Goal: Information Seeking & Learning: Find specific fact

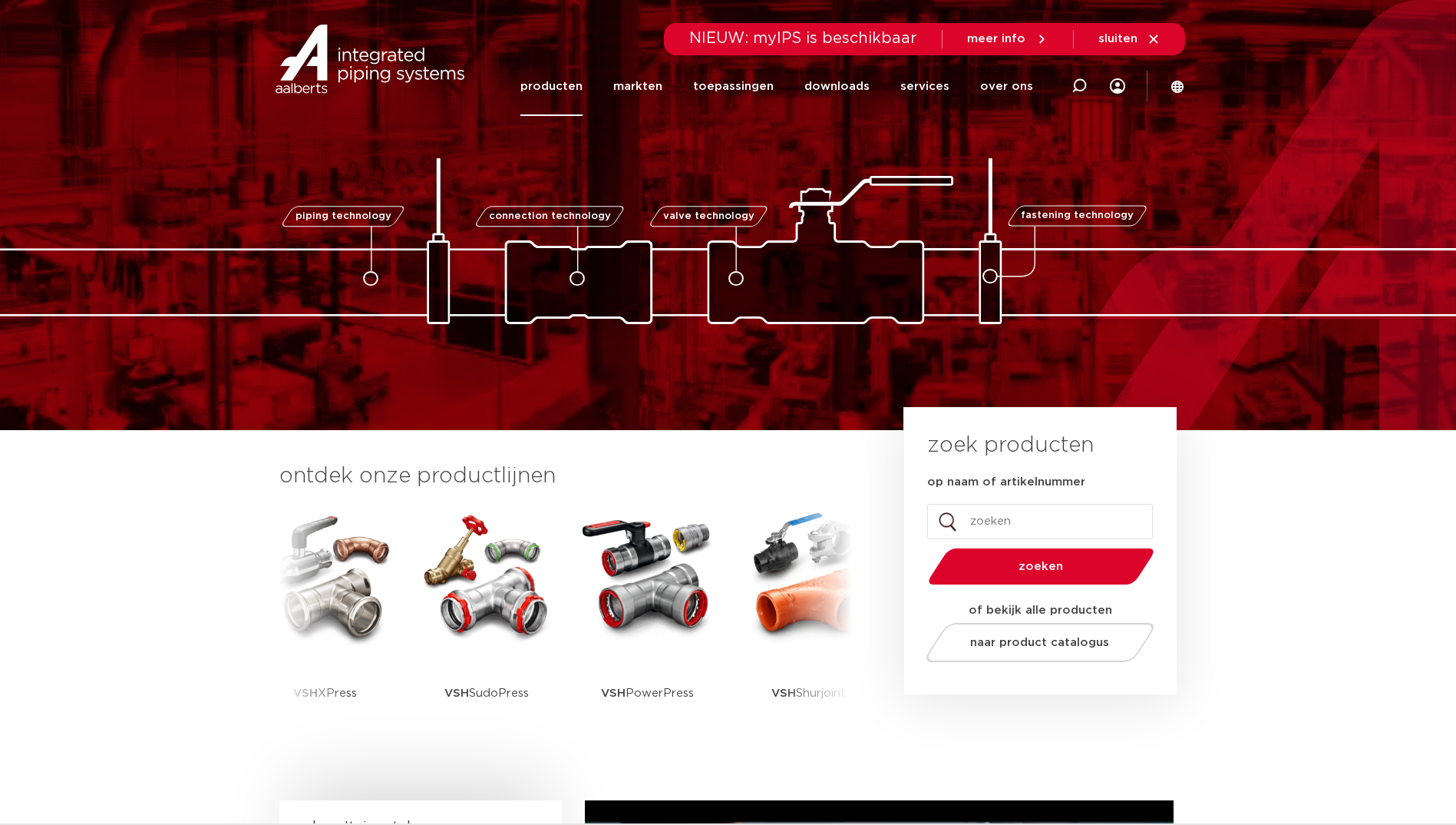
click at [558, 89] on link "producten" at bounding box center [552, 86] width 62 height 59
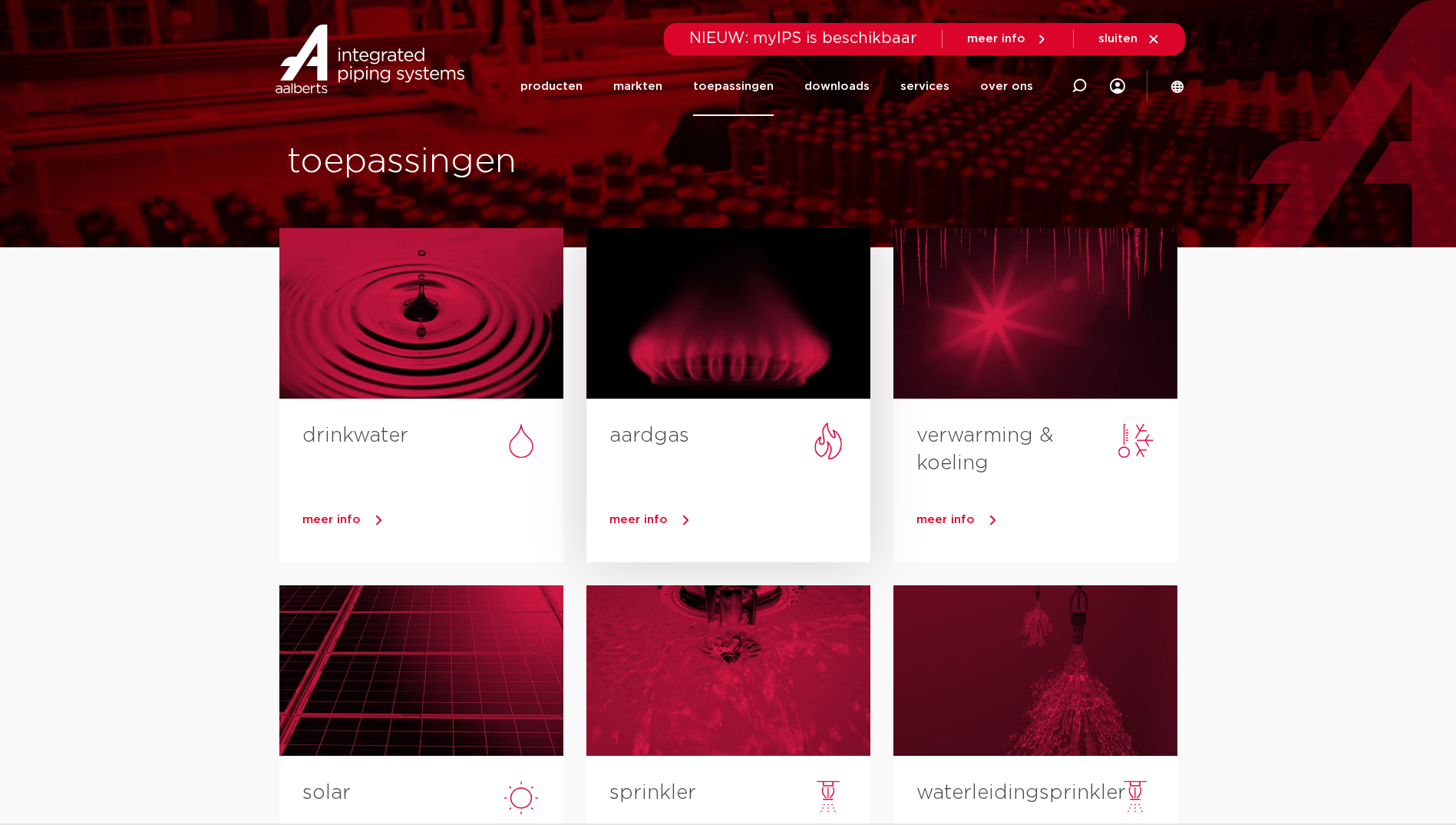
click at [683, 429] on link "aardgas" at bounding box center [650, 435] width 80 height 20
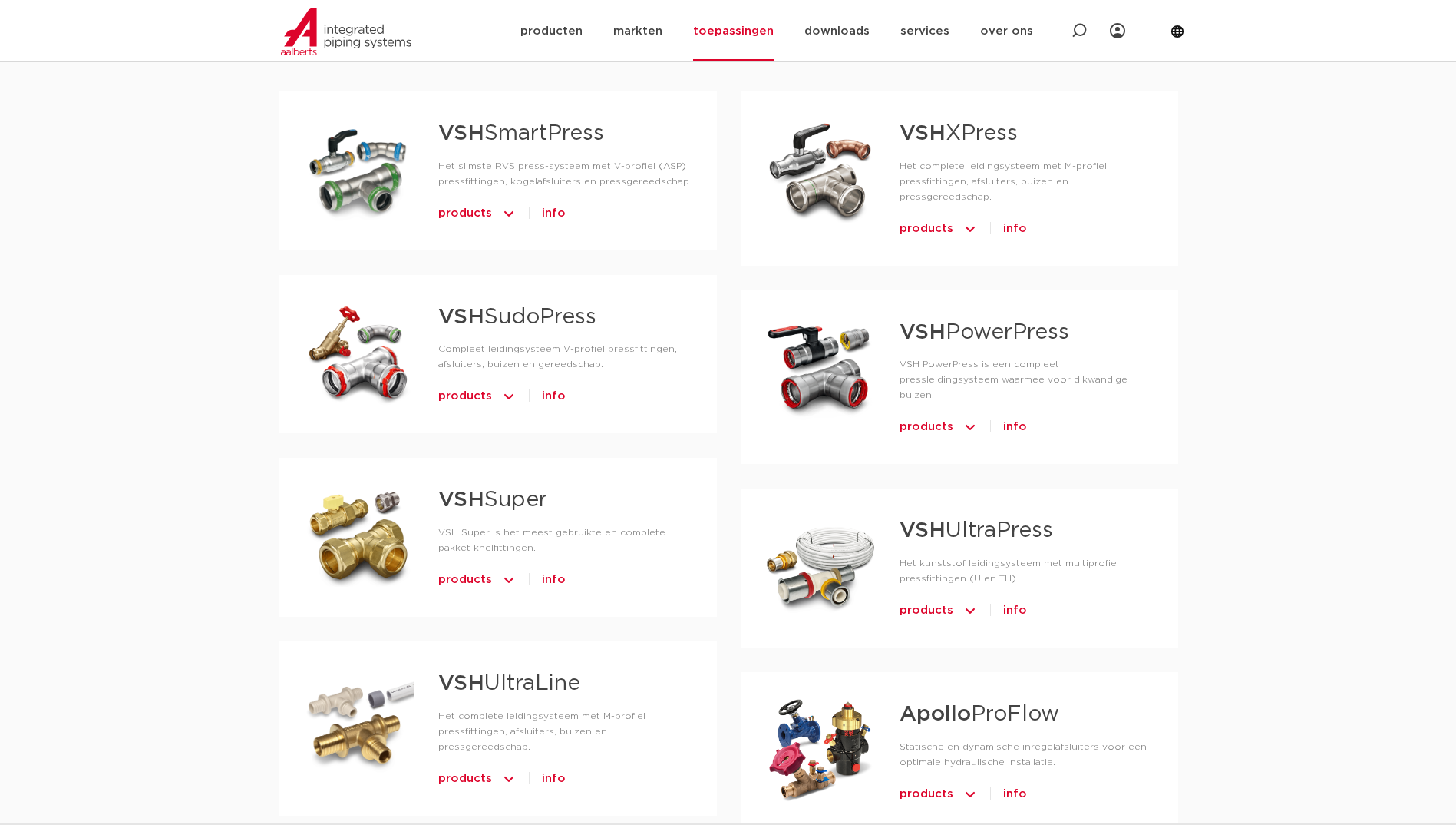
scroll to position [768, 0]
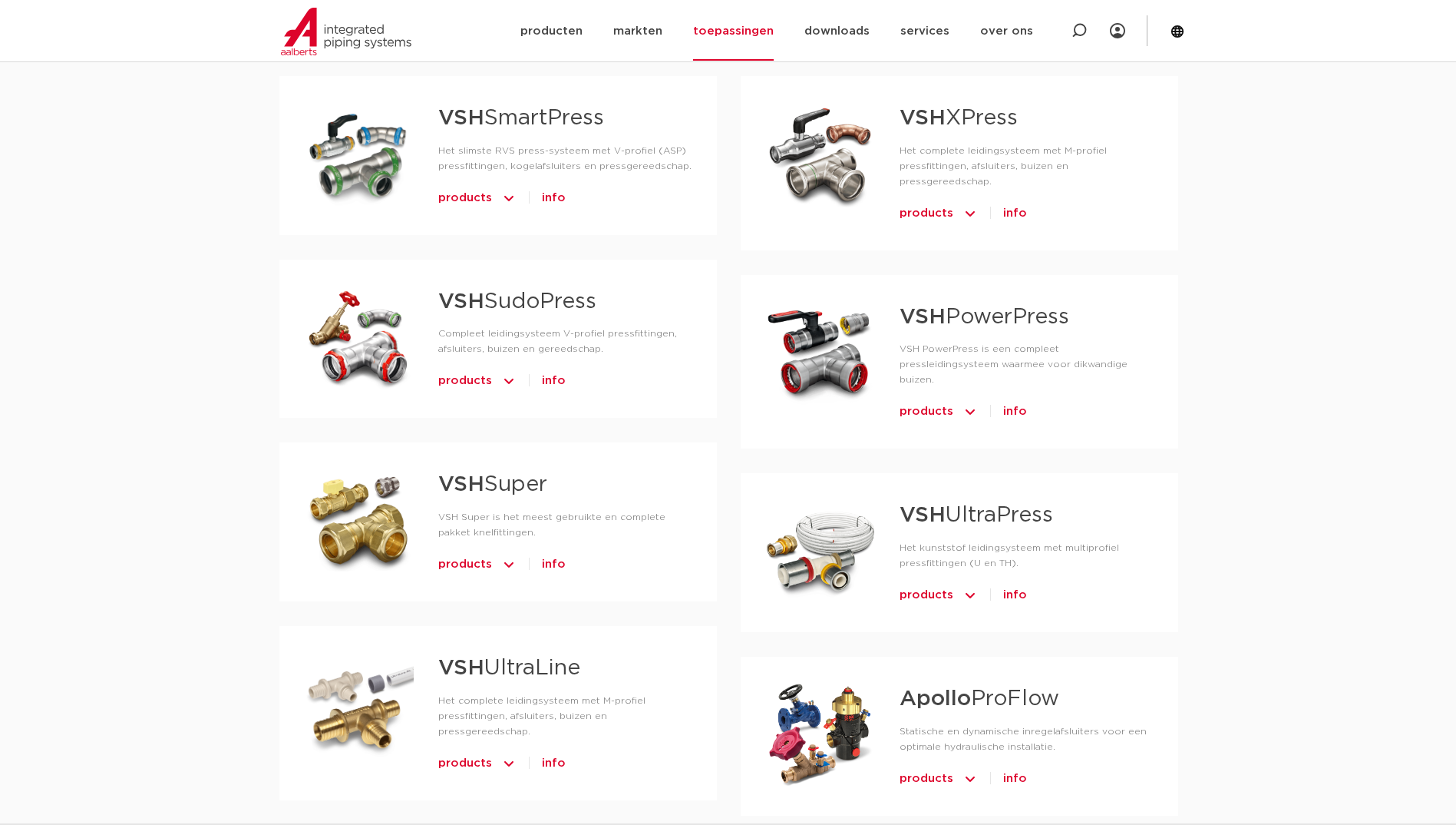
click at [973, 112] on link "VSH XPress" at bounding box center [959, 118] width 118 height 21
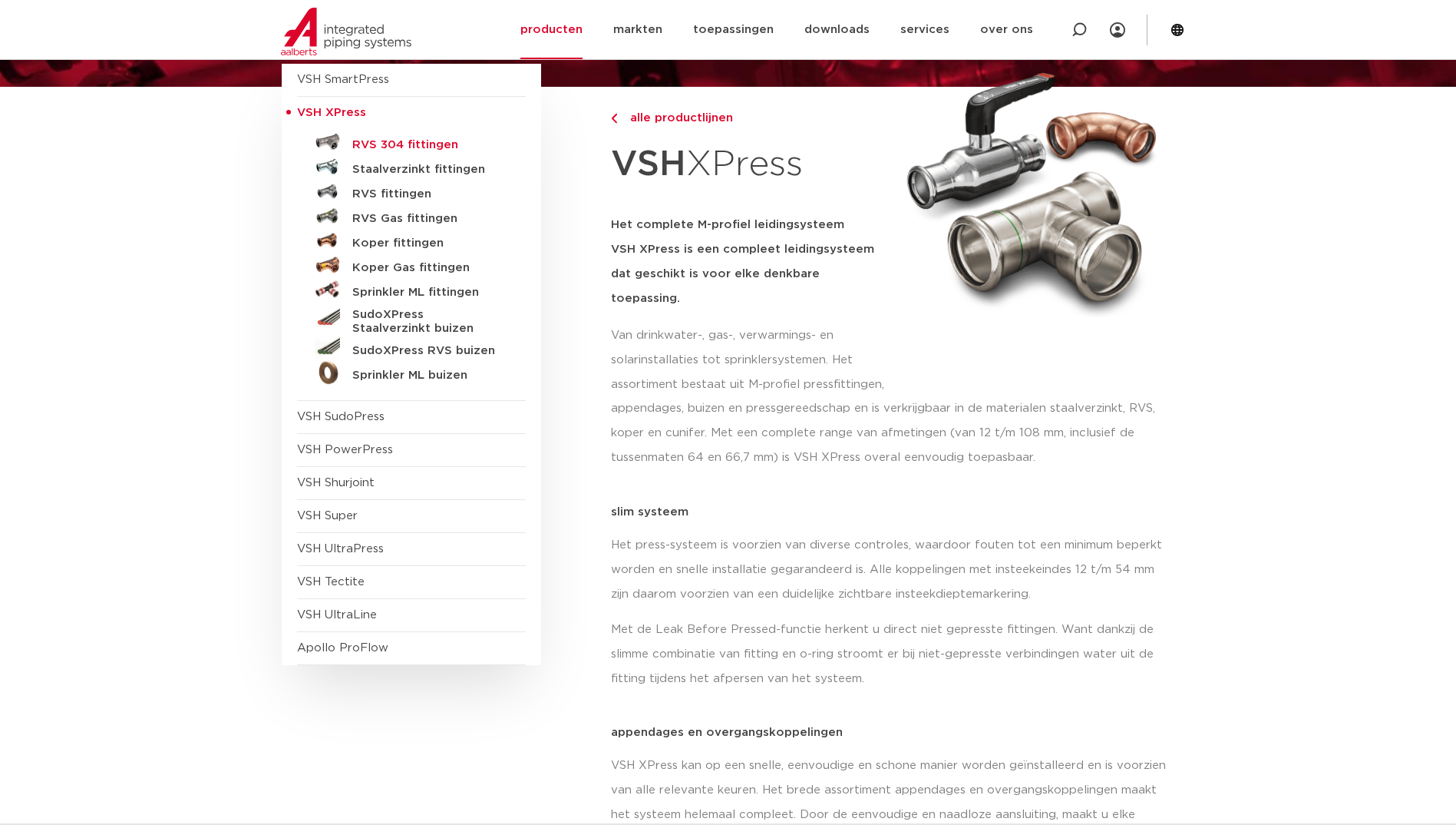
scroll to position [154, 0]
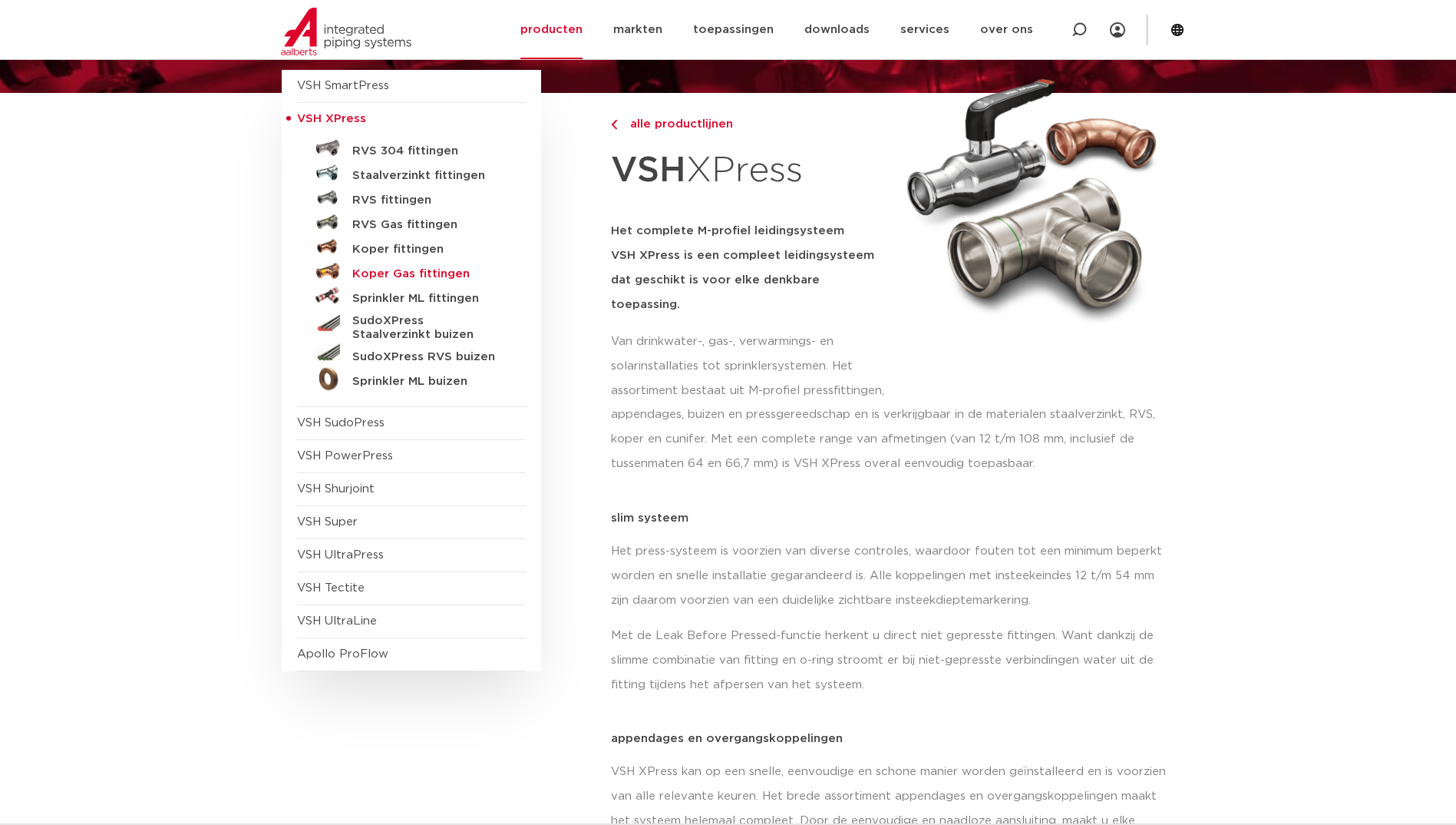
click at [378, 278] on h5 "Koper Gas fittingen" at bounding box center [429, 274] width 152 height 14
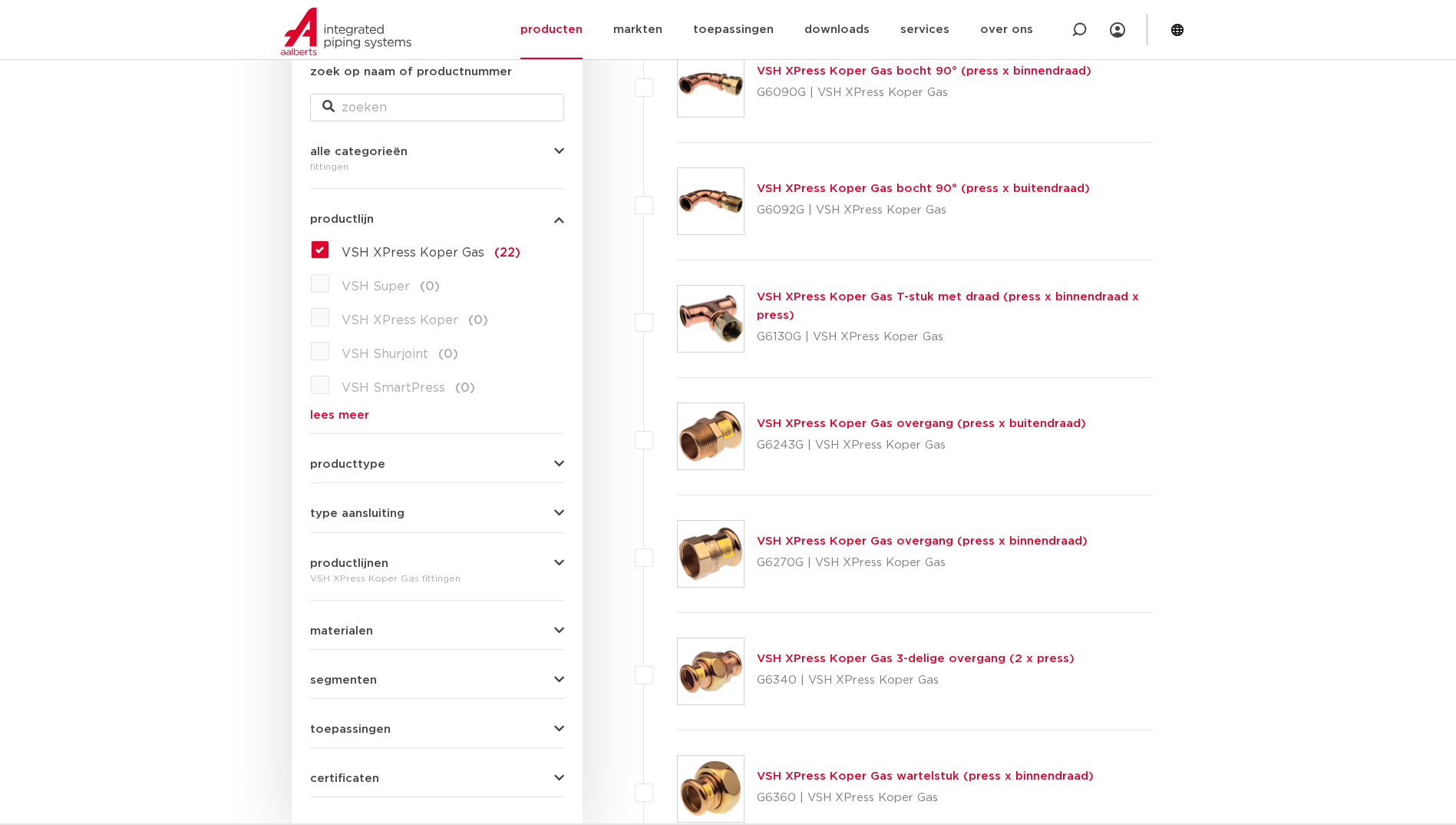
click at [903, 432] on div "VSH XPress Koper Gas overgang (press x buitendraad) G6243G | VSH XPress Koper G…" at bounding box center [921, 436] width 330 height 43
click at [900, 428] on link "VSH XPress Koper Gas overgang (press x buitendraad)" at bounding box center [921, 423] width 330 height 11
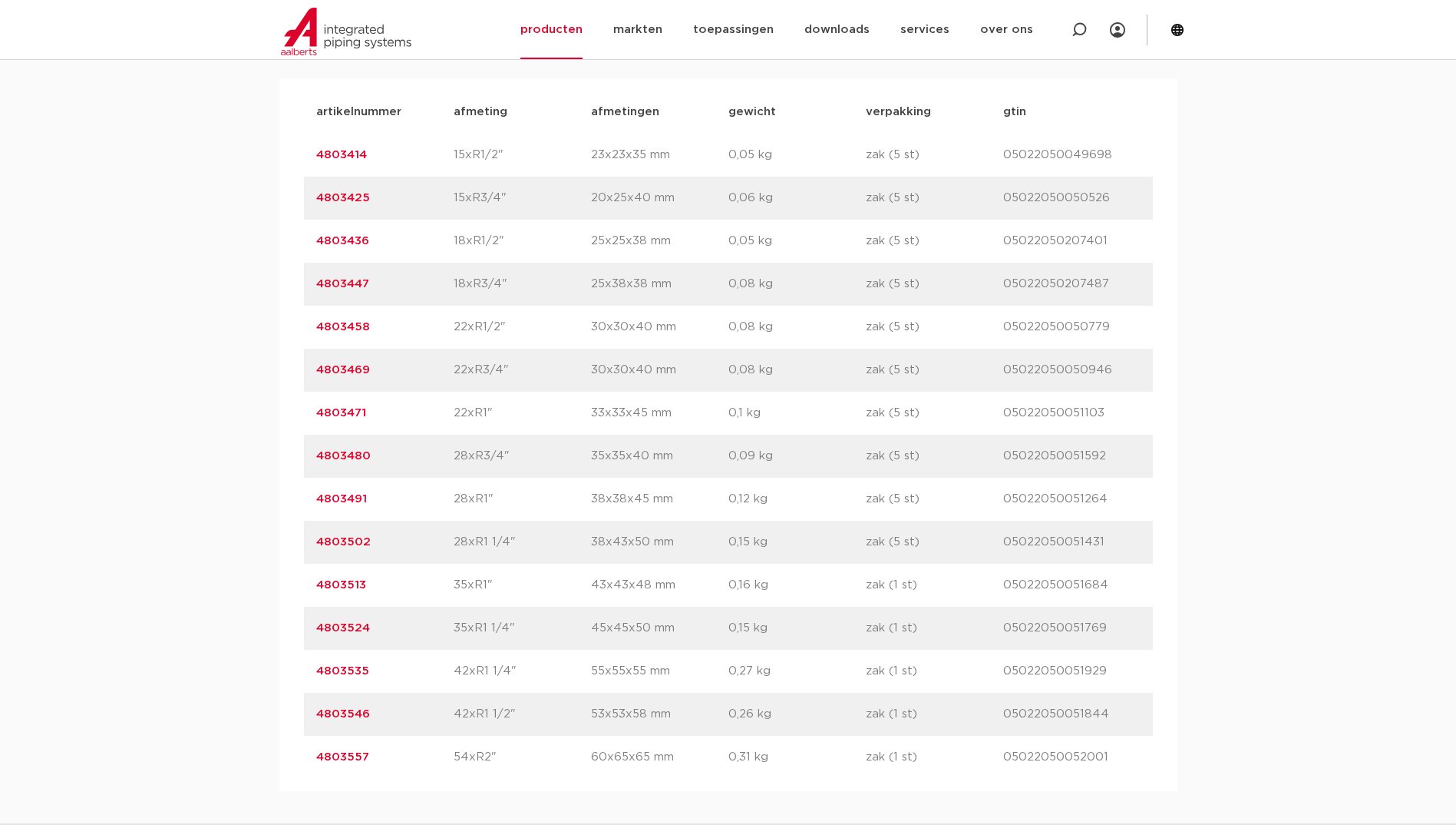
scroll to position [1075, 0]
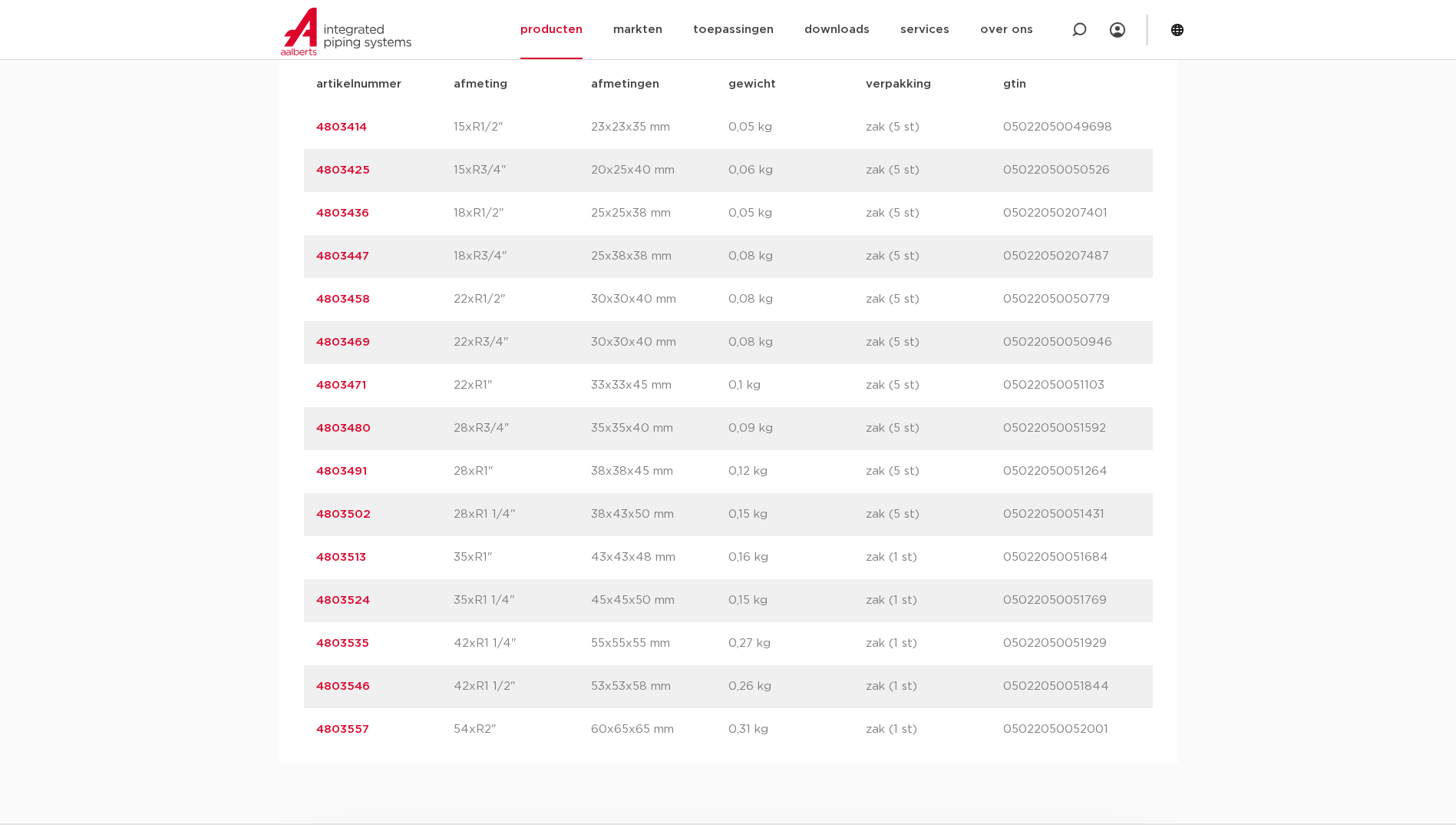
drag, startPoint x: 370, startPoint y: 682, endPoint x: 317, endPoint y: 688, distance: 53.3
click at [317, 688] on p "4803546" at bounding box center [385, 686] width 137 height 19
copy link "4803546"
